Goal: Check status: Check status

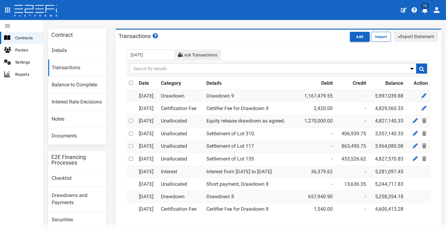
scroll to position [27, 0]
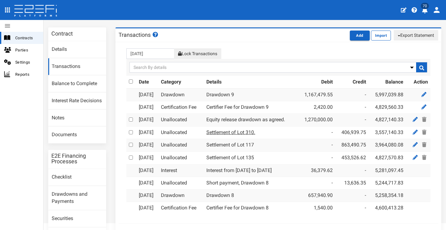
click at [227, 130] on link "Settlement of Lot 310." at bounding box center [230, 132] width 49 height 6
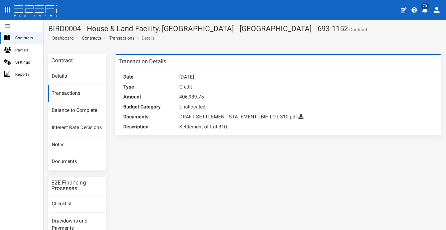
click at [213, 115] on link "DRAFT SETTLEMENT STATEMENT - BIH LOT 310.pdf" at bounding box center [238, 117] width 118 height 6
click at [75, 89] on link "Transactions" at bounding box center [77, 93] width 58 height 17
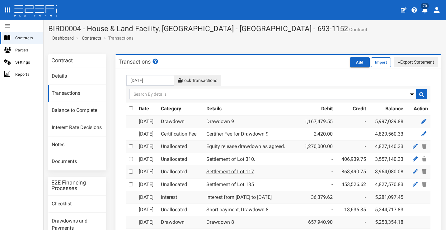
click at [254, 168] on link "Settlement of Lot 117" at bounding box center [230, 171] width 48 height 6
click at [254, 182] on link "Settlement of Lot 135" at bounding box center [230, 184] width 48 height 6
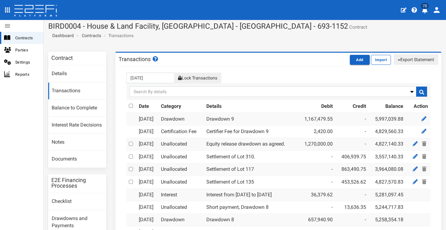
scroll to position [57, 0]
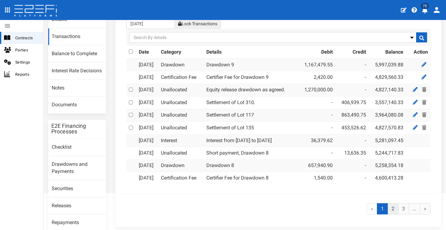
click at [391, 203] on link "2" at bounding box center [393, 209] width 11 height 12
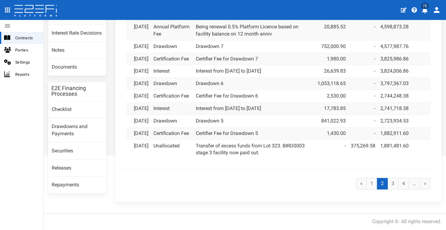
scroll to position [116, 0]
click at [367, 189] on link "1" at bounding box center [371, 184] width 11 height 12
